Goal: Transaction & Acquisition: Book appointment/travel/reservation

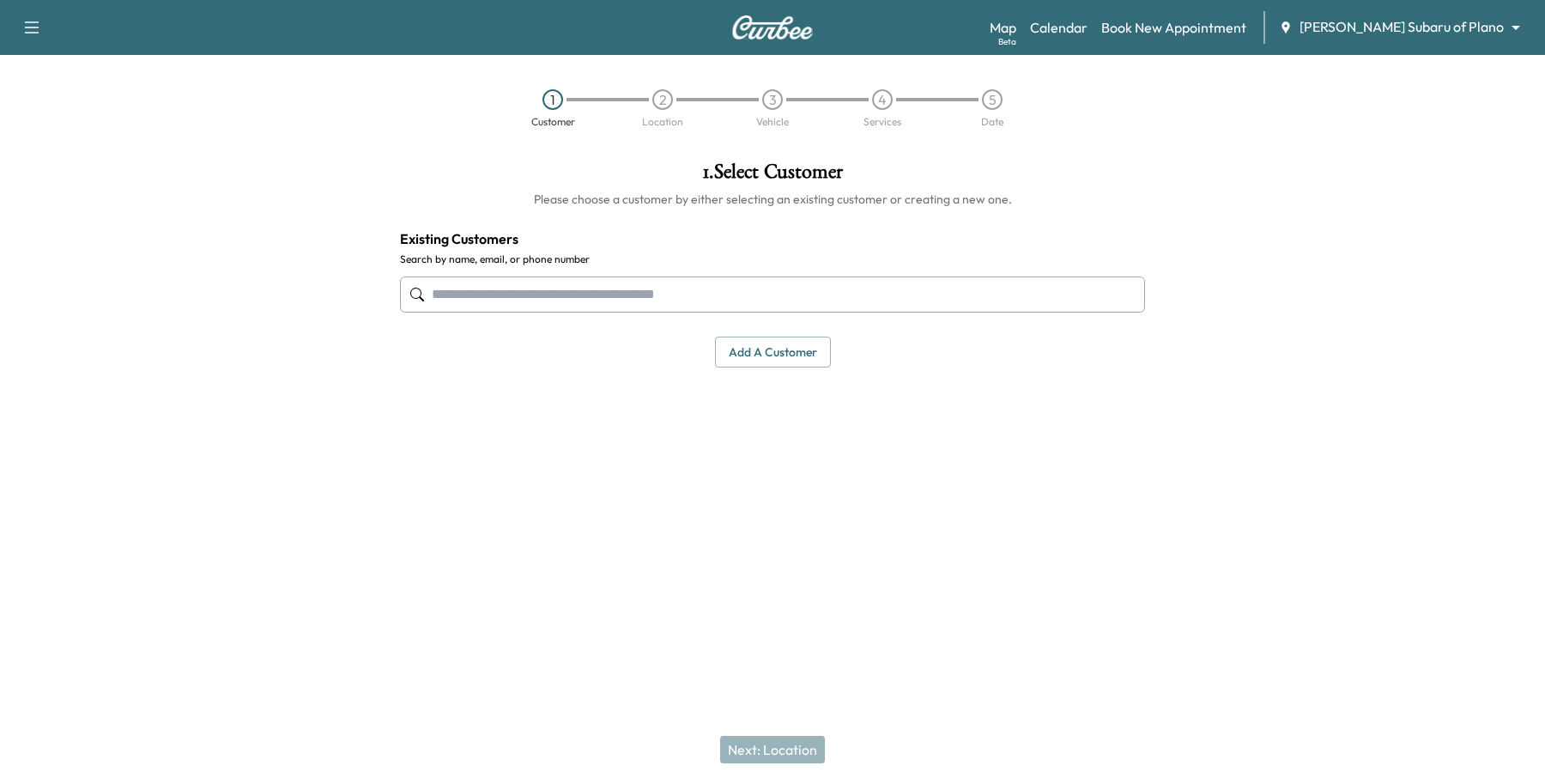
click at [1395, 25] on body "Support Log Out Map Beta Calendar Book New Appointment [PERSON_NAME] Subaru of …" at bounding box center [772, 392] width 1545 height 784
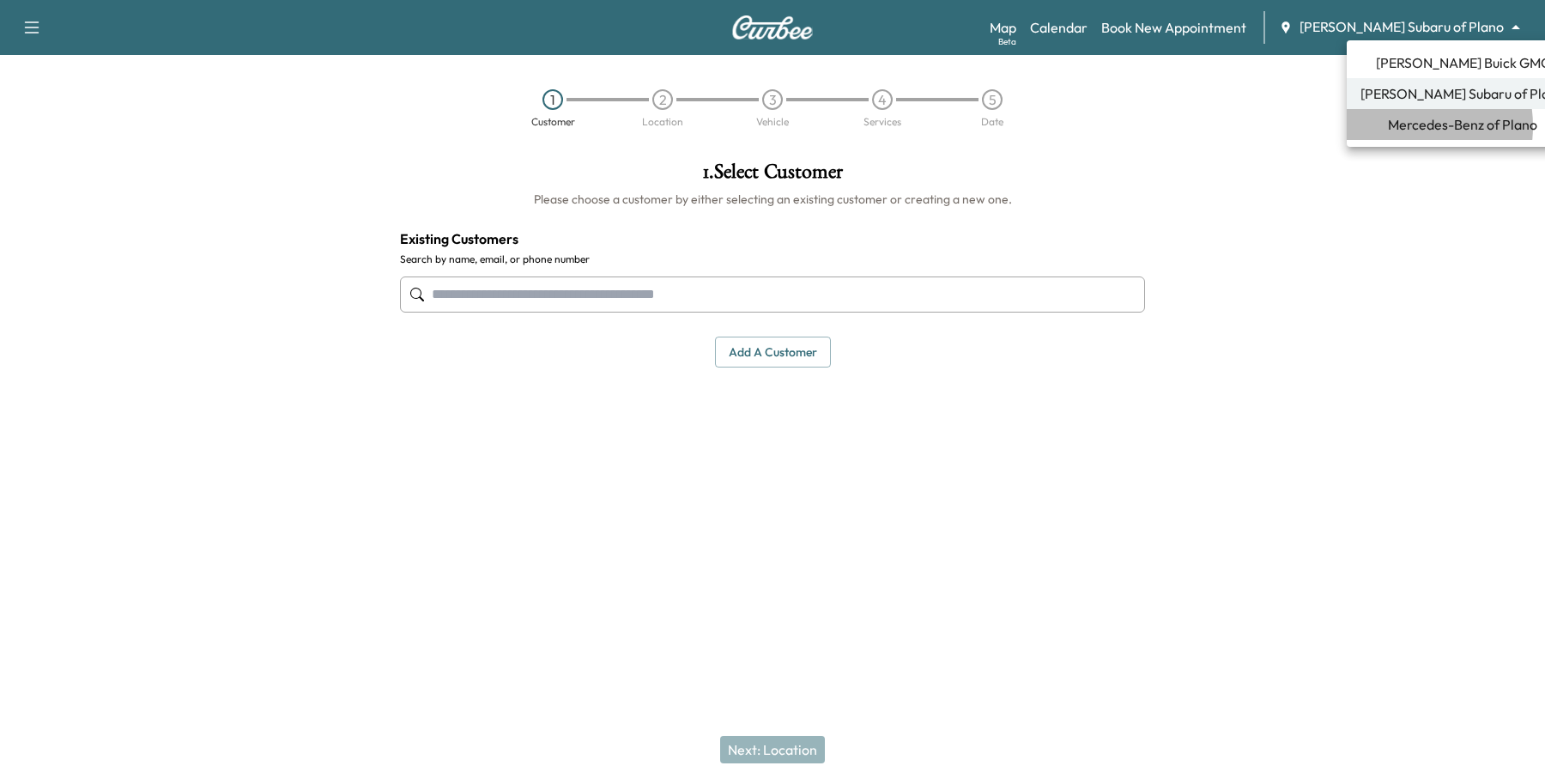
click at [1393, 126] on span "Mercedes-Benz of Plano" at bounding box center [1462, 124] width 149 height 20
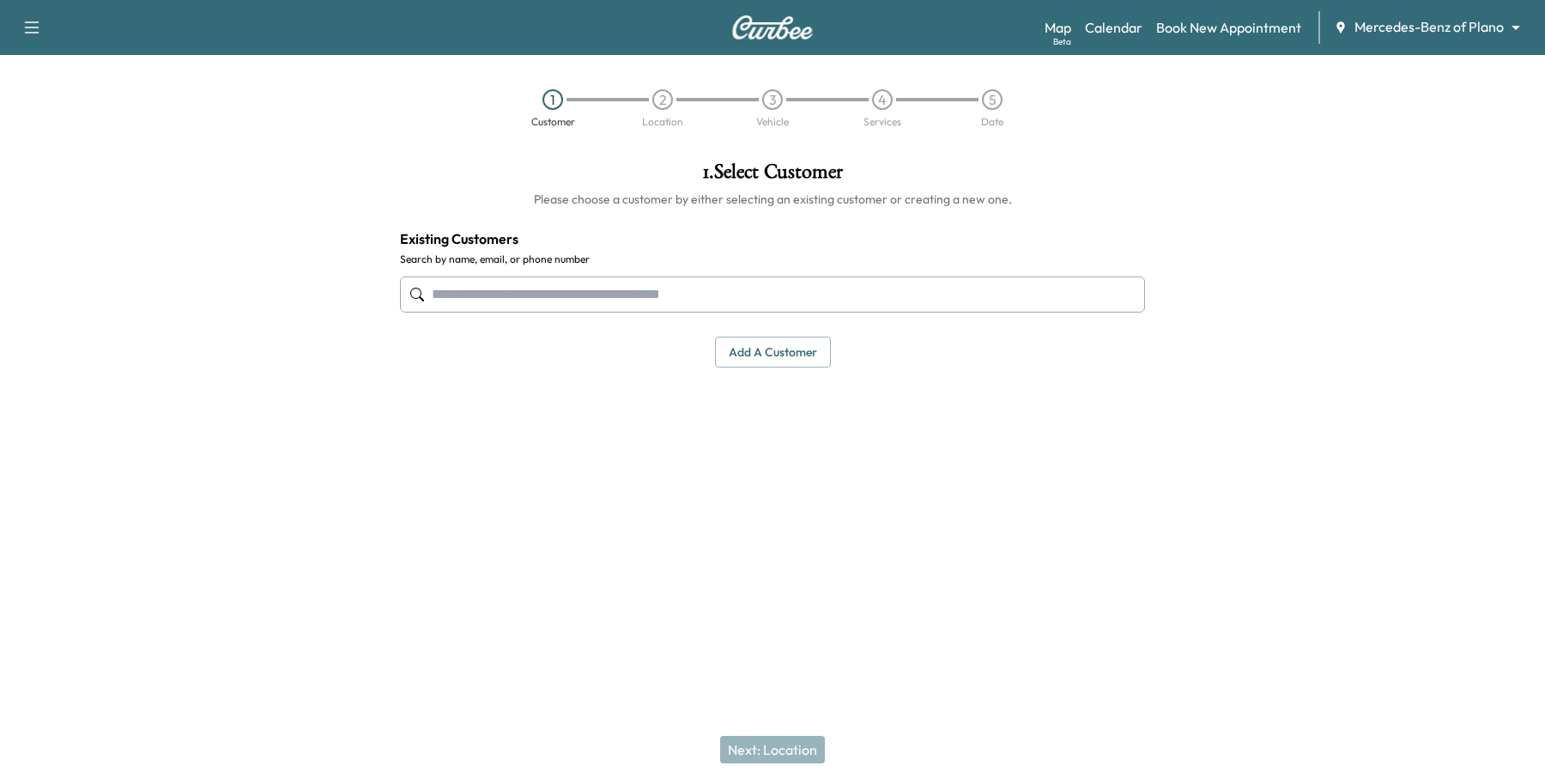
click at [581, 276] on input "text" at bounding box center [772, 294] width 745 height 36
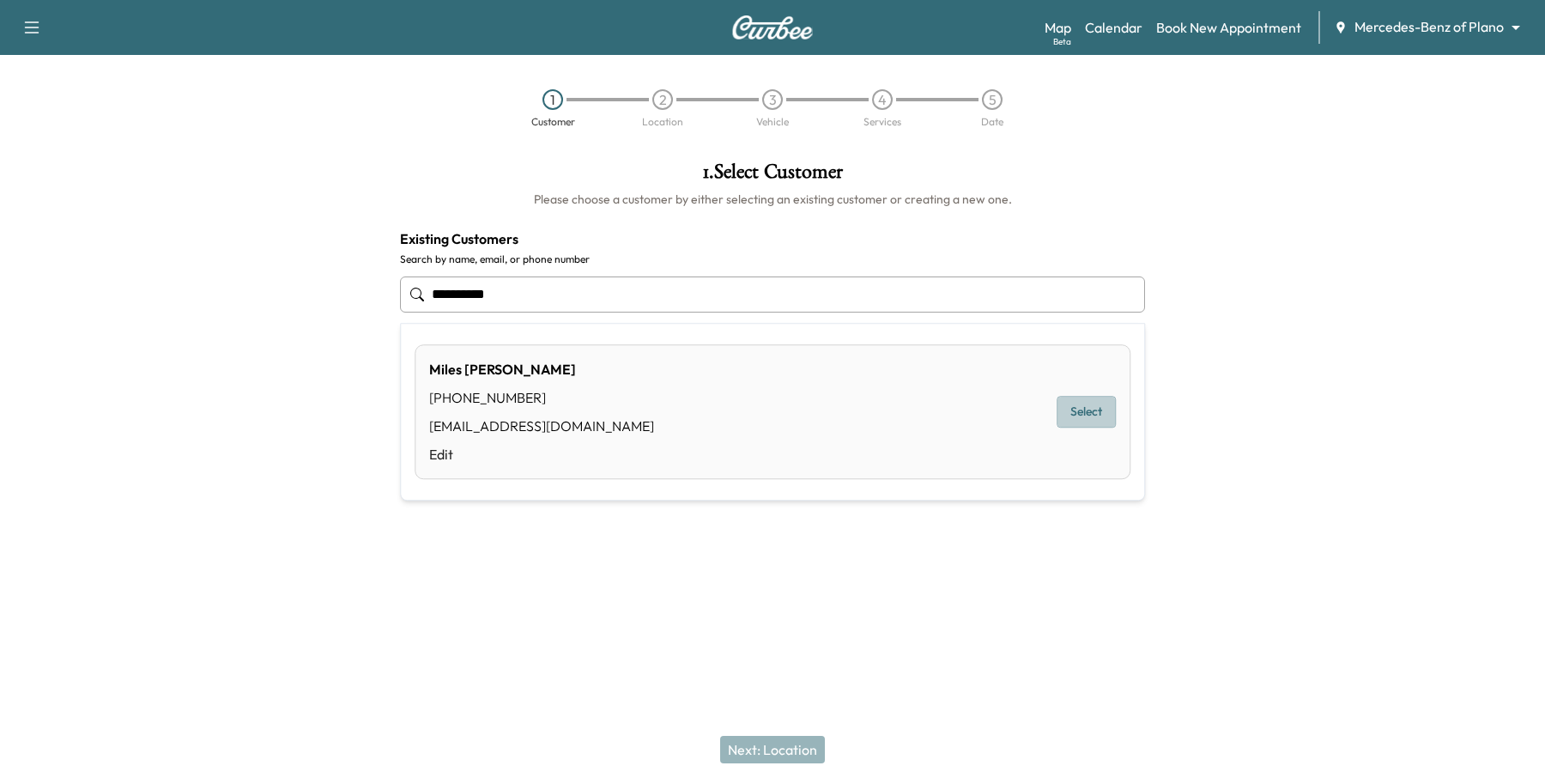
click at [1105, 410] on button "Select" at bounding box center [1087, 412] width 59 height 32
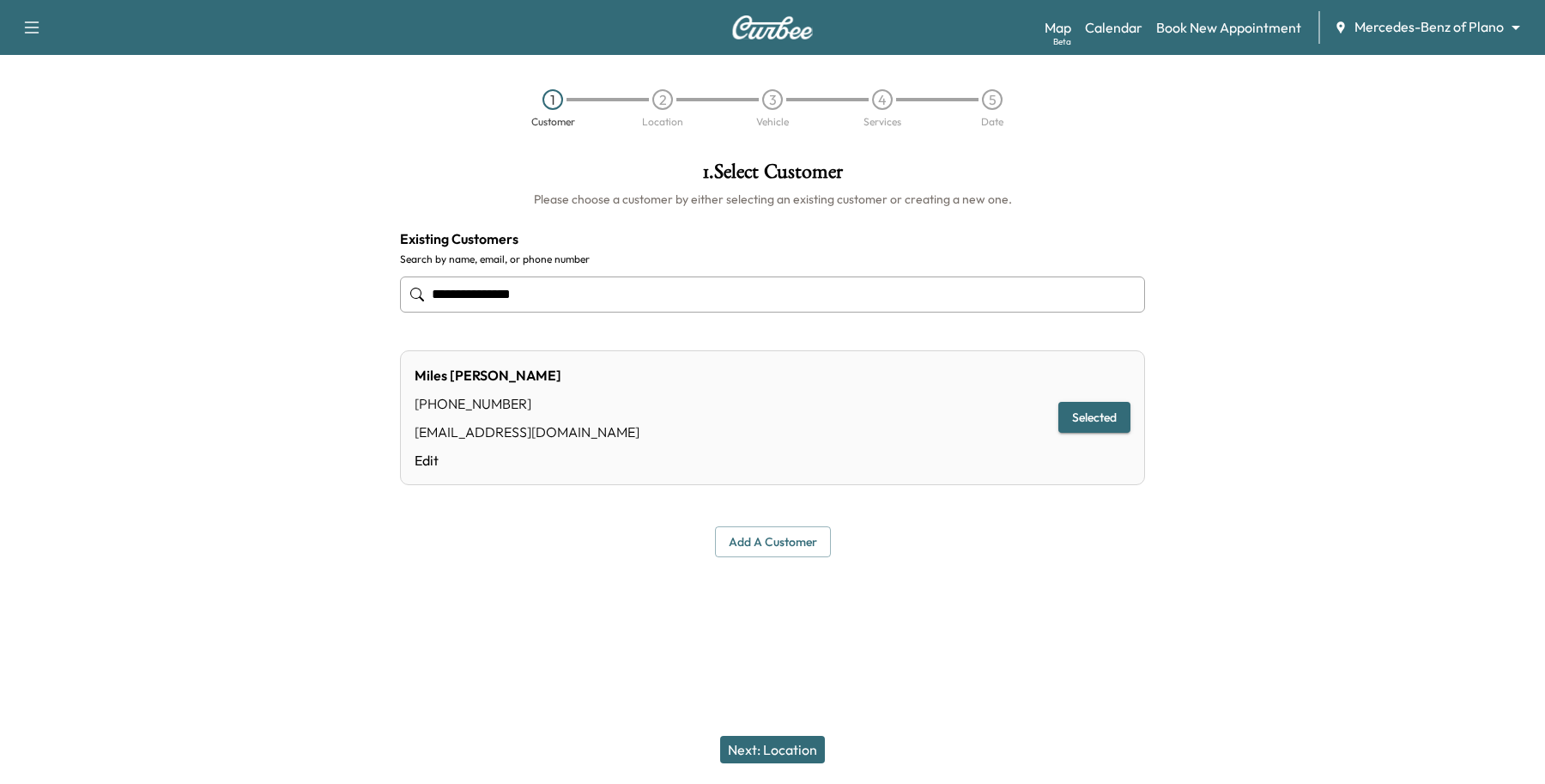
type input "**********"
click at [815, 741] on button "Next: Location" at bounding box center [772, 749] width 104 height 27
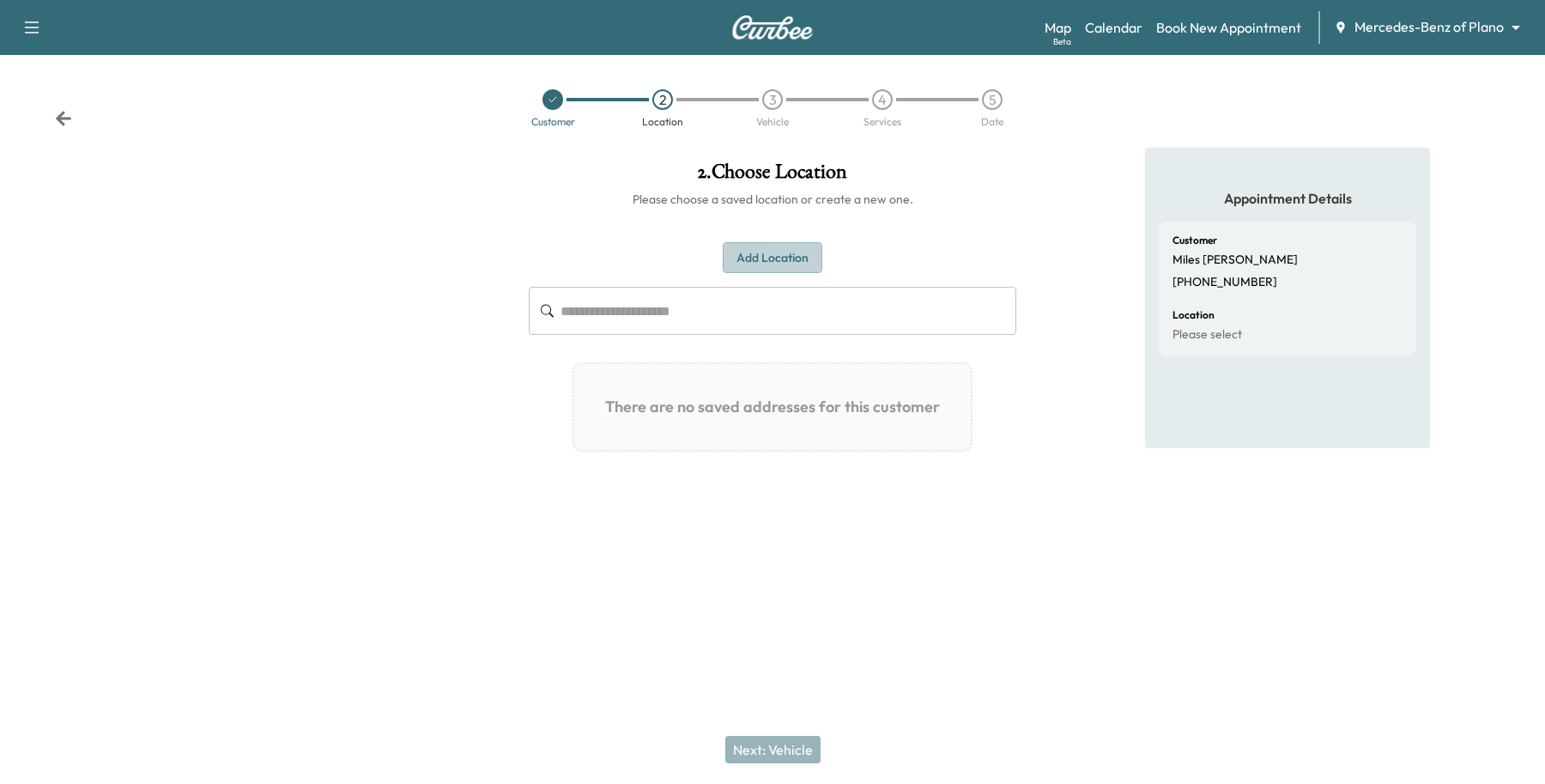
click at [818, 246] on button "Add Location" at bounding box center [772, 257] width 99 height 32
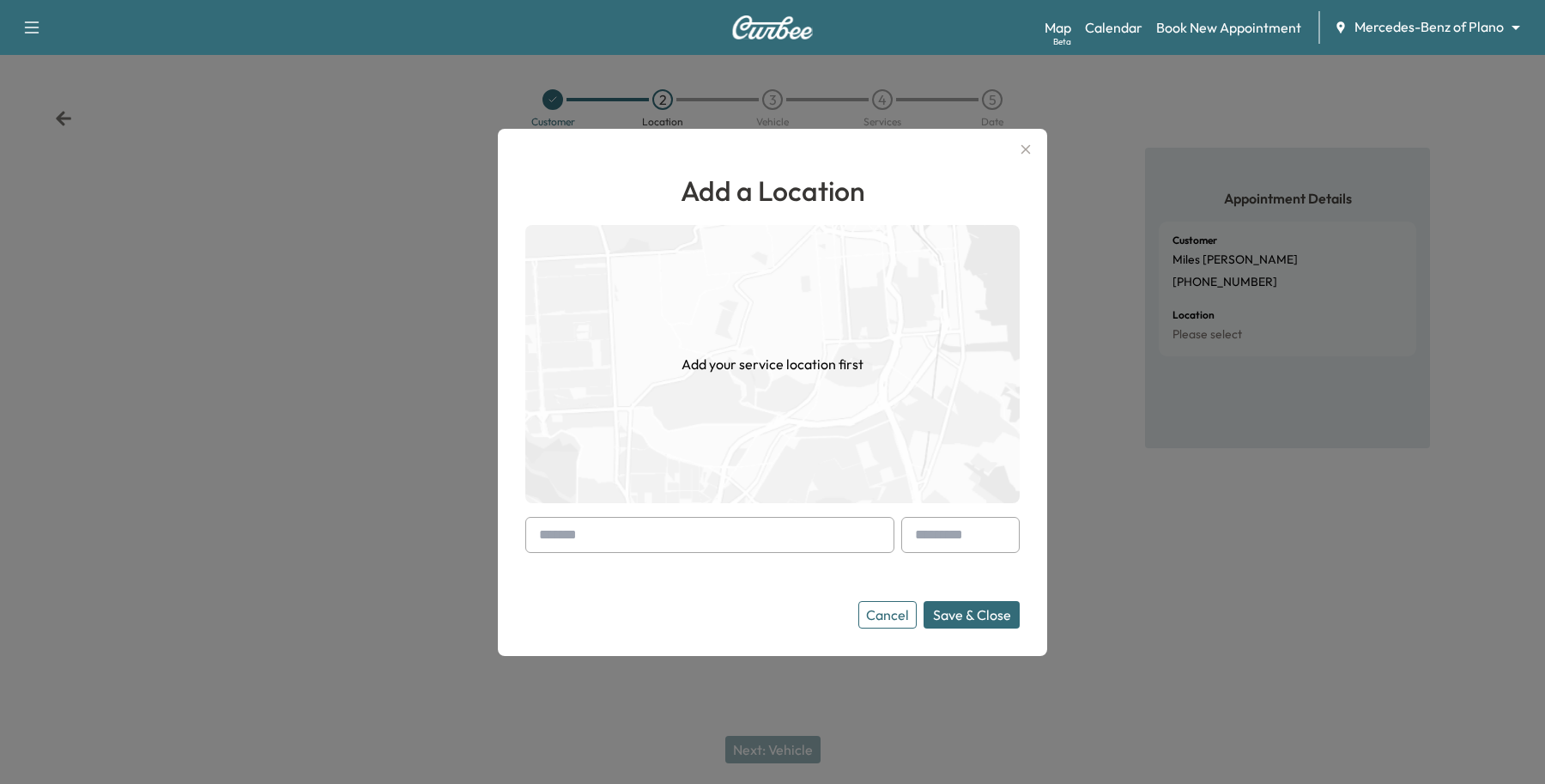
click at [585, 541] on input "text" at bounding box center [710, 534] width 369 height 36
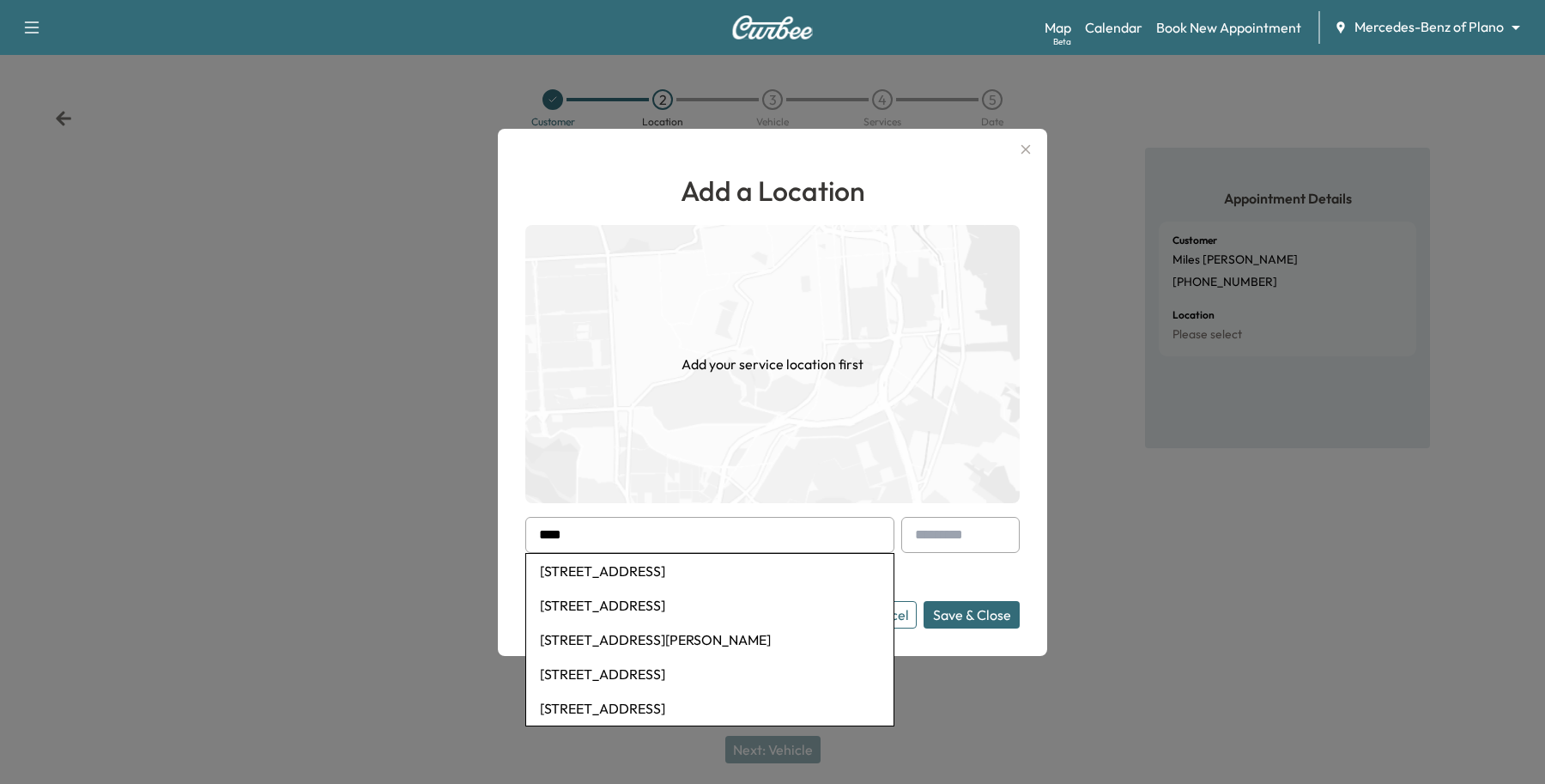
click at [592, 541] on input "****" at bounding box center [710, 534] width 369 height 36
click at [611, 570] on li "[STREET_ADDRESS]" at bounding box center [710, 570] width 368 height 34
type input "**********"
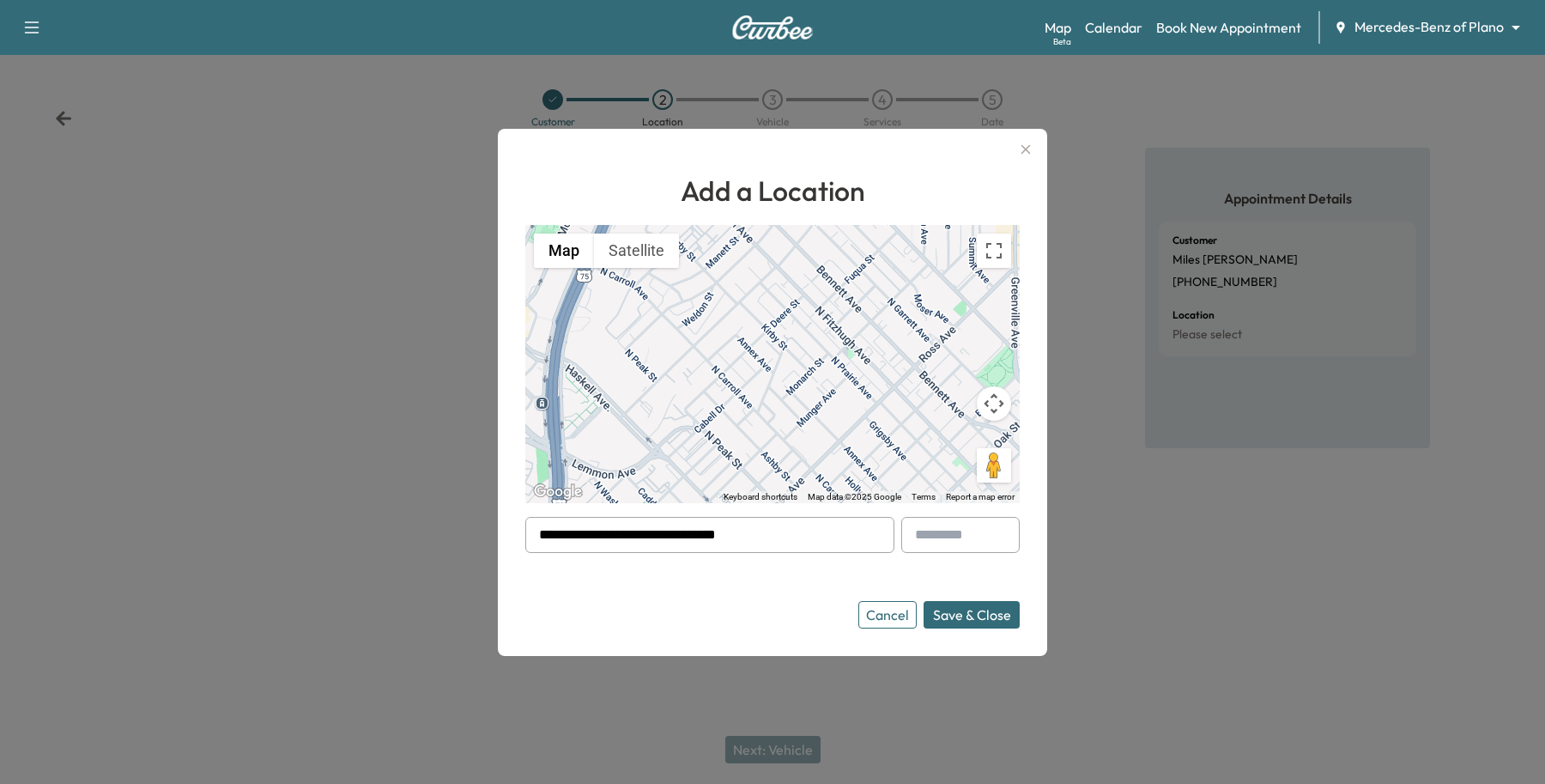
click at [981, 610] on button "Save & Close" at bounding box center [971, 614] width 97 height 27
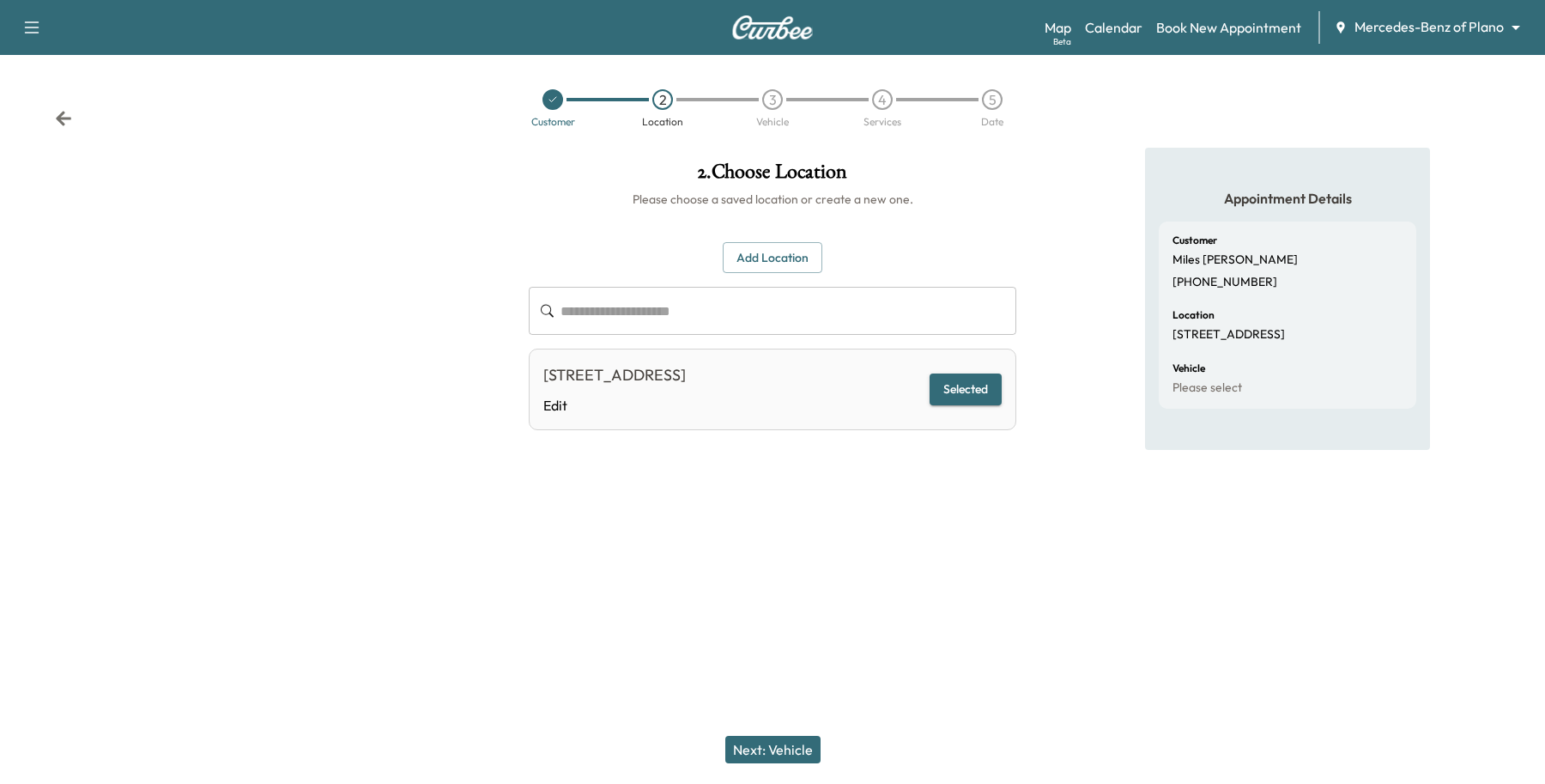
click at [809, 749] on button "Next: Vehicle" at bounding box center [773, 749] width 96 height 27
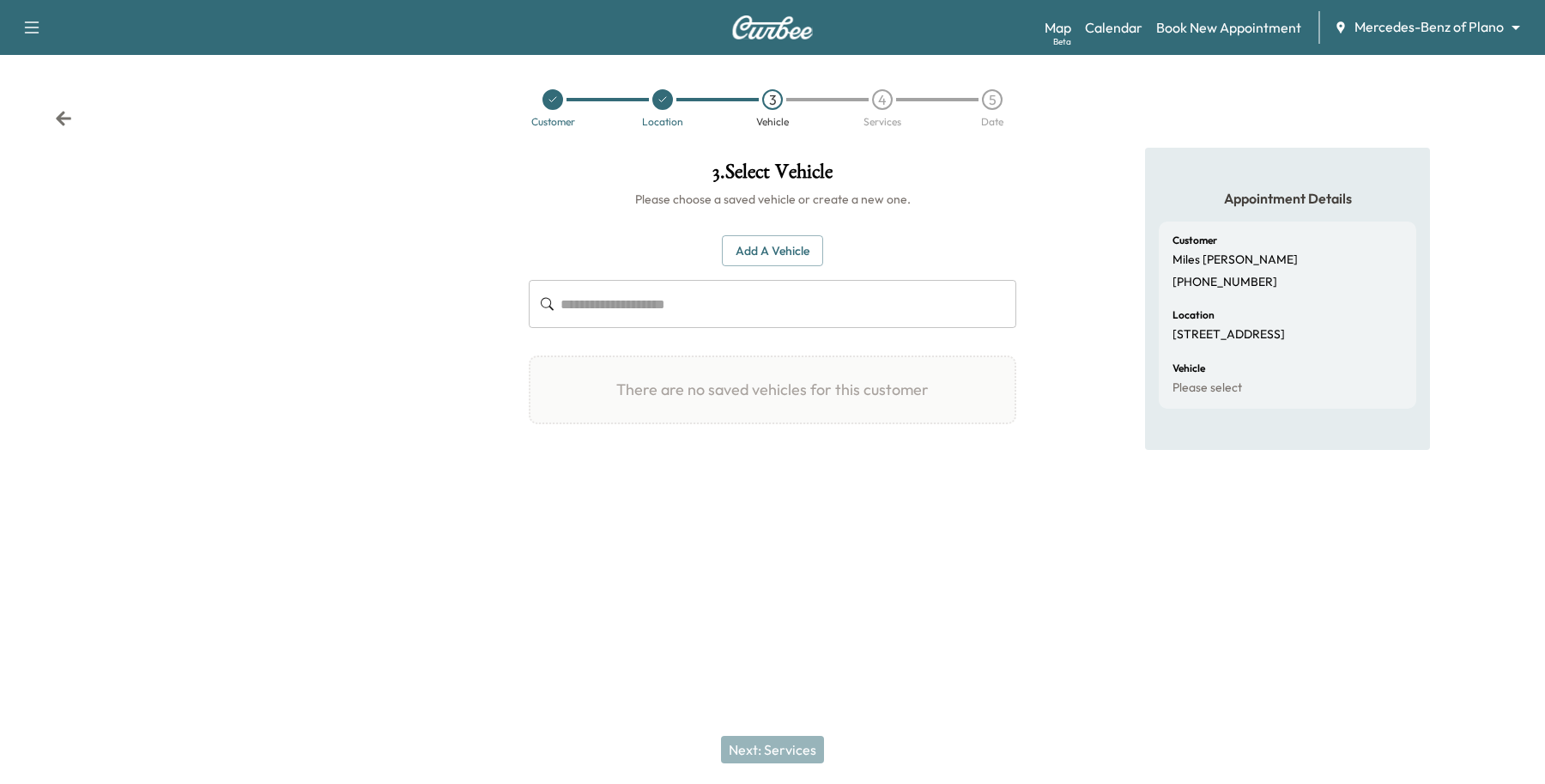
click at [799, 251] on button "Add a Vehicle" at bounding box center [772, 251] width 101 height 32
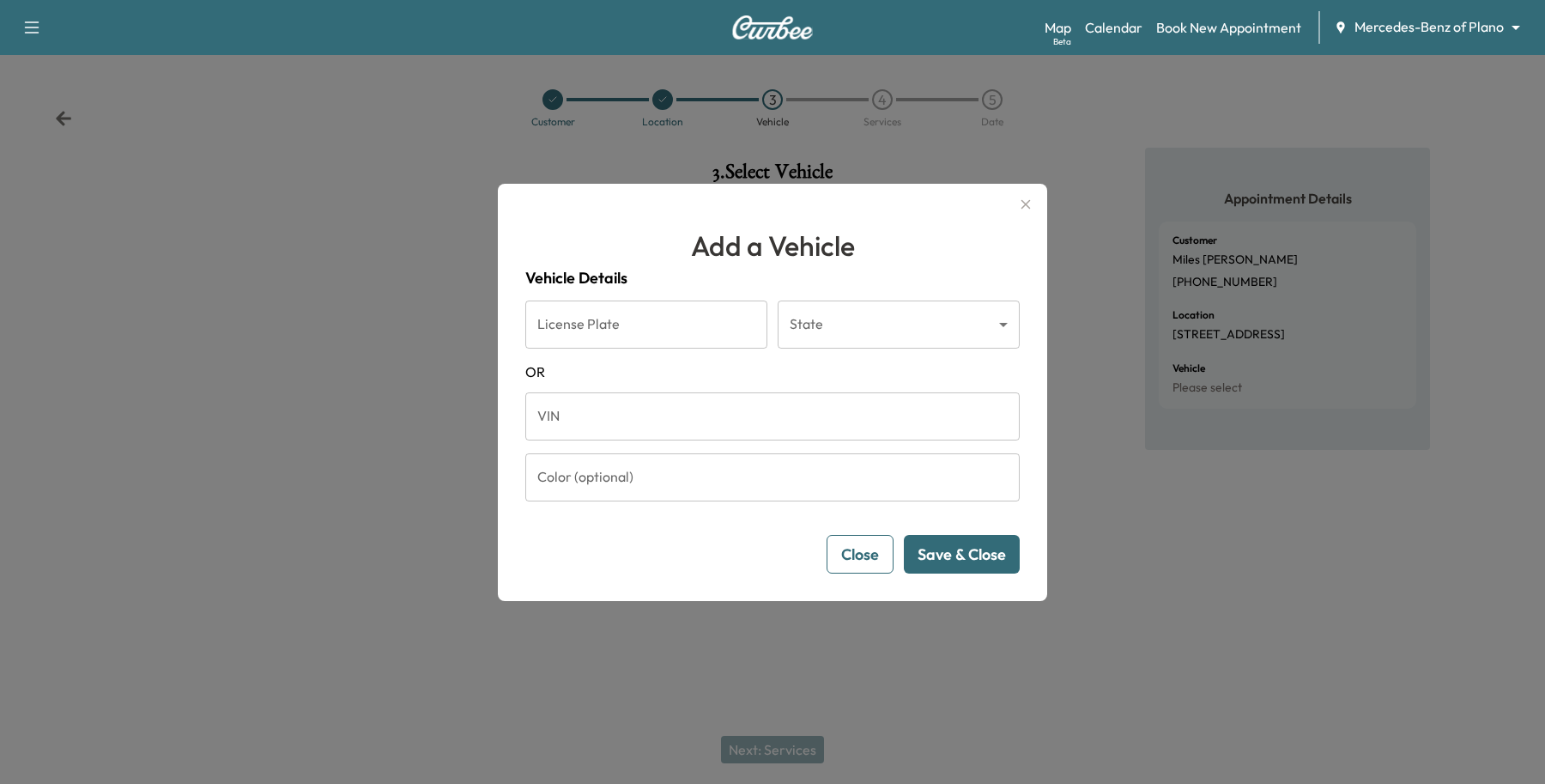
click at [620, 414] on input "VIN" at bounding box center [772, 415] width 495 height 48
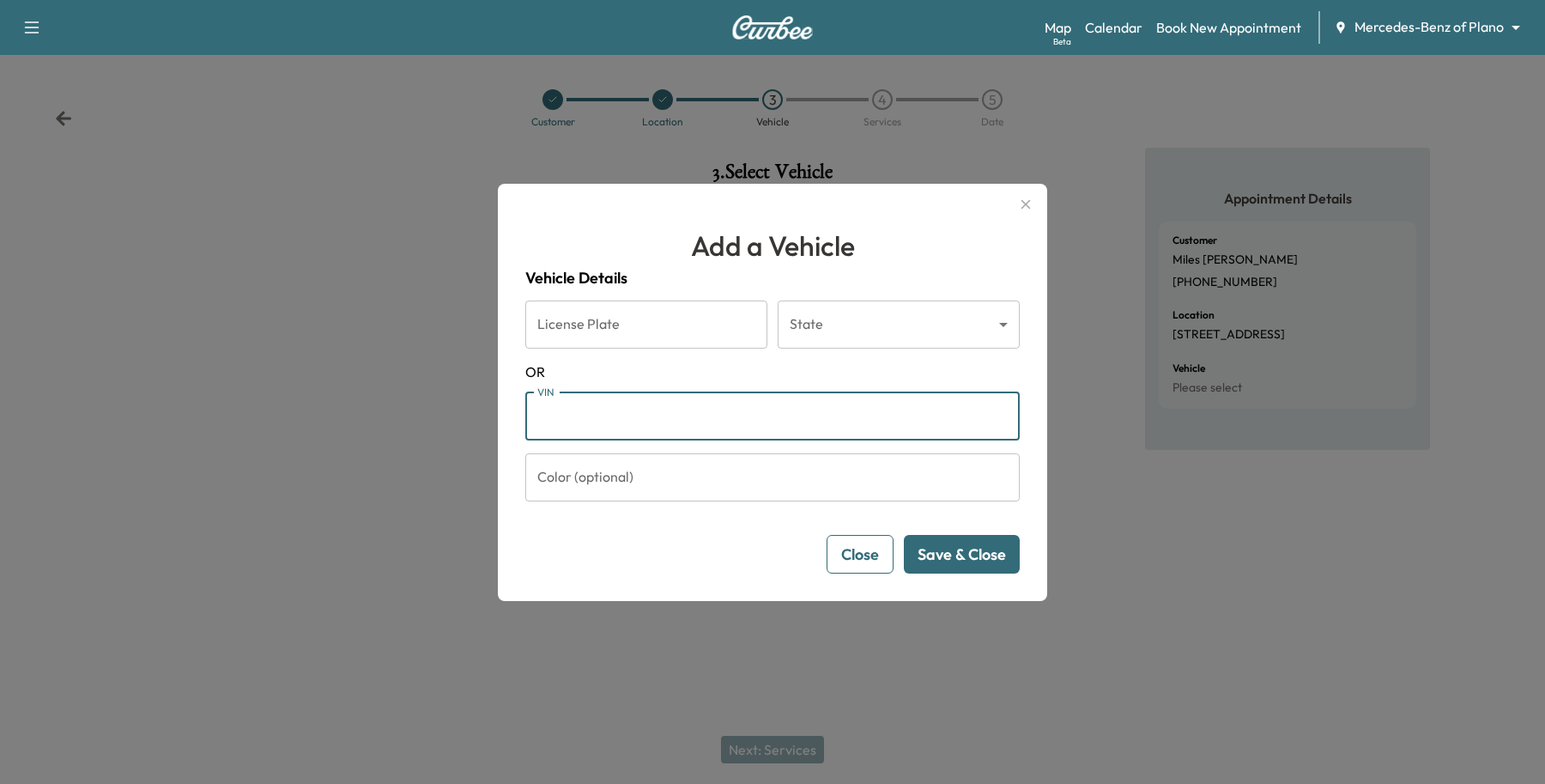
click at [874, 554] on button "Close" at bounding box center [860, 554] width 67 height 39
